Goal: Check status: Check status

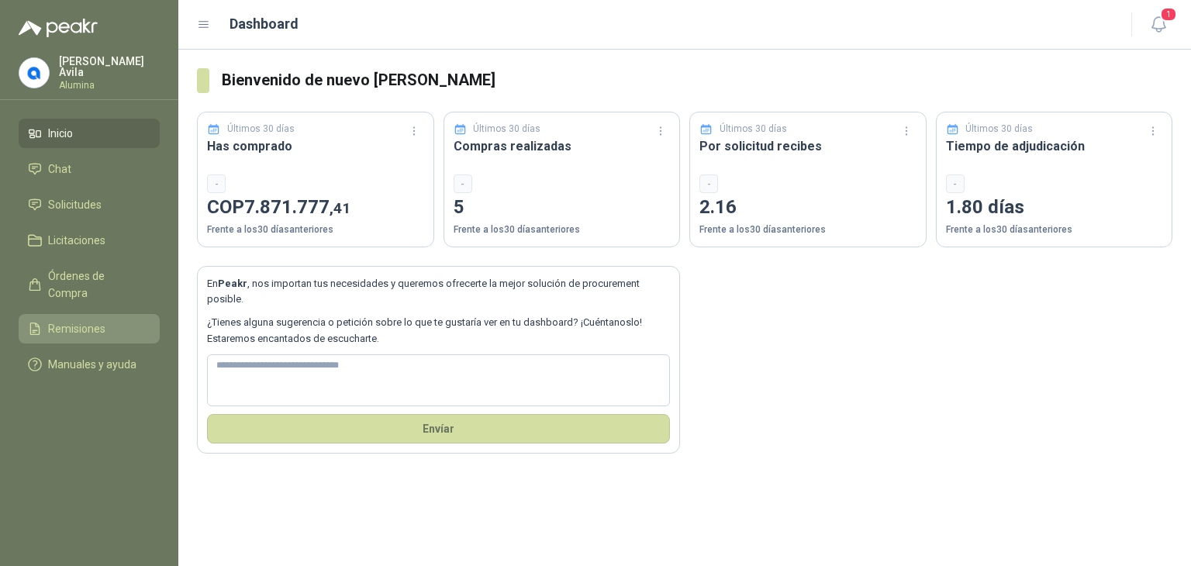
click at [70, 320] on span "Remisiones" at bounding box center [76, 328] width 57 height 17
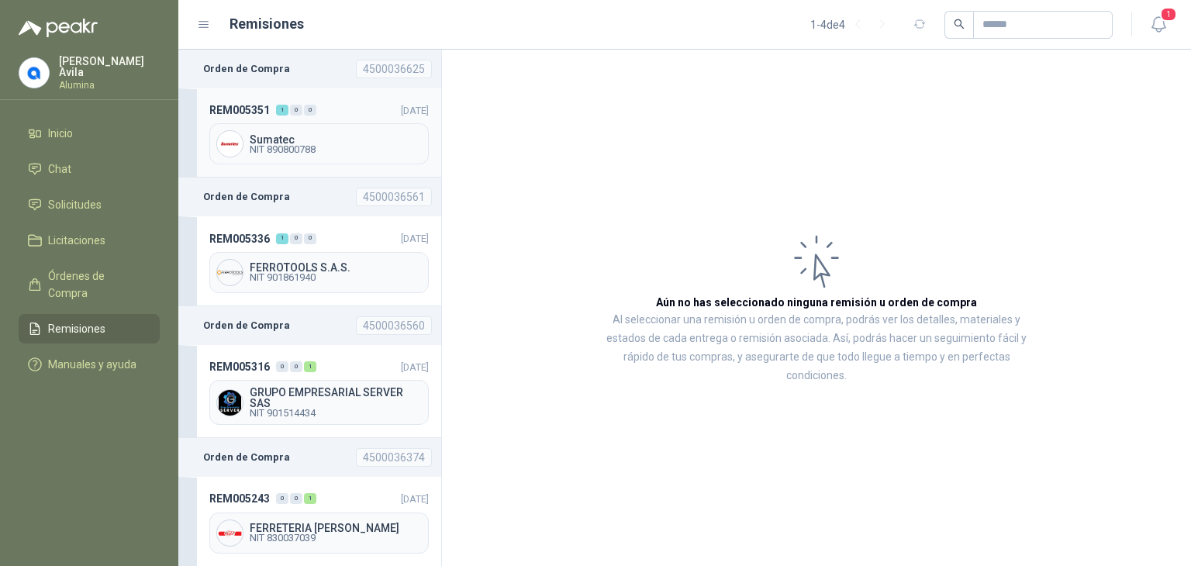
click at [255, 115] on span "REM005351" at bounding box center [239, 110] width 60 height 17
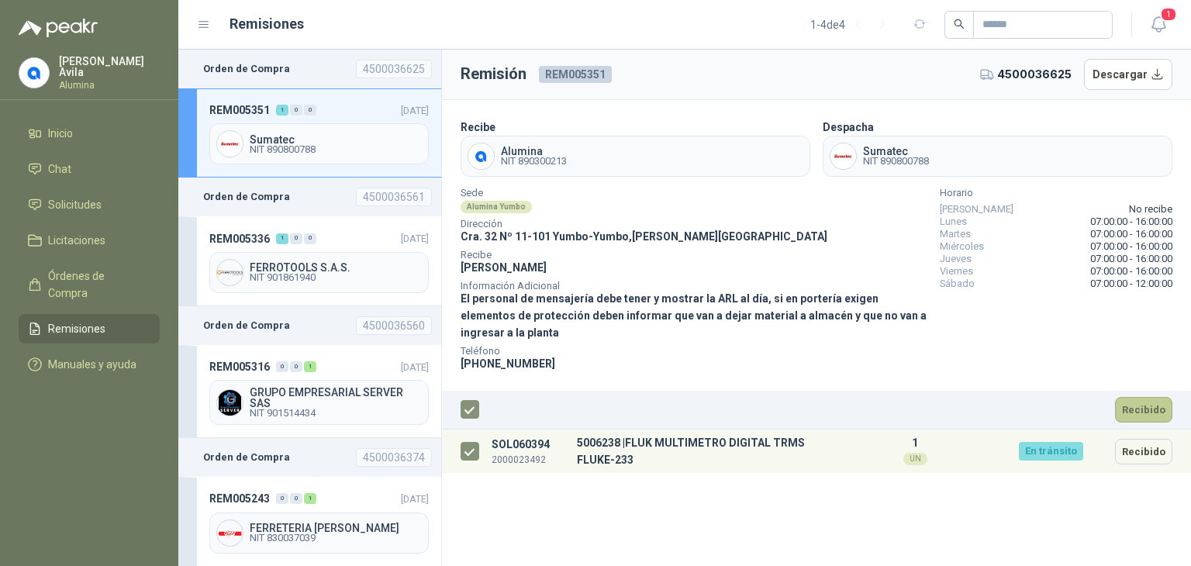
click at [1136, 410] on button "Recibido" at bounding box center [1143, 410] width 57 height 26
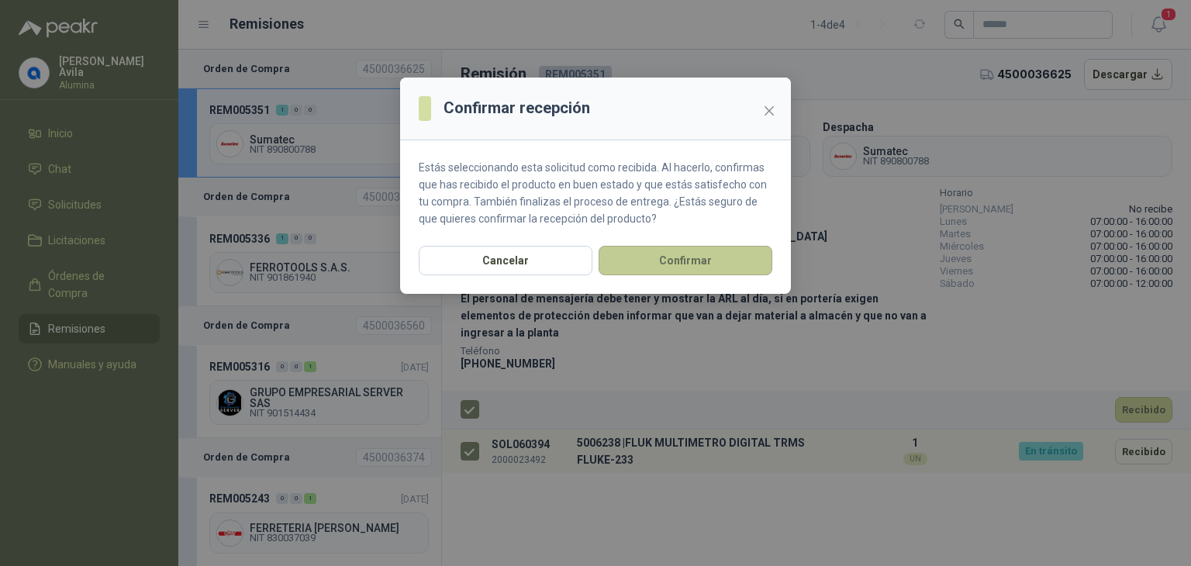
click at [695, 265] on button "Confirmar" at bounding box center [685, 260] width 174 height 29
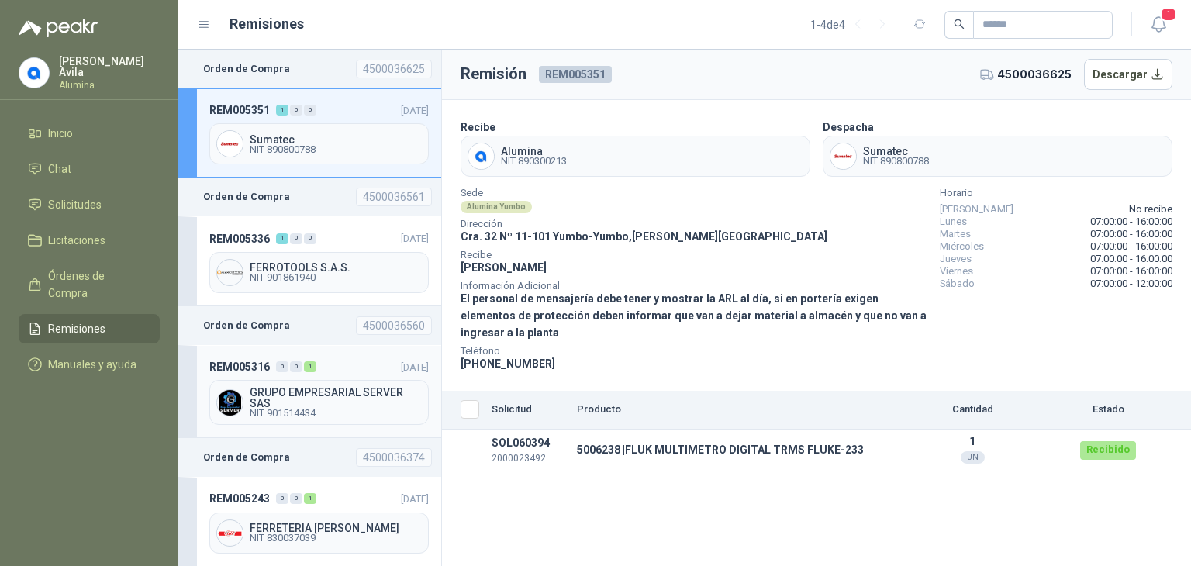
click at [302, 391] on span "GRUPO EMPRESARIAL SERVER SAS" at bounding box center [336, 398] width 172 height 22
